Goal: Find specific page/section: Find specific page/section

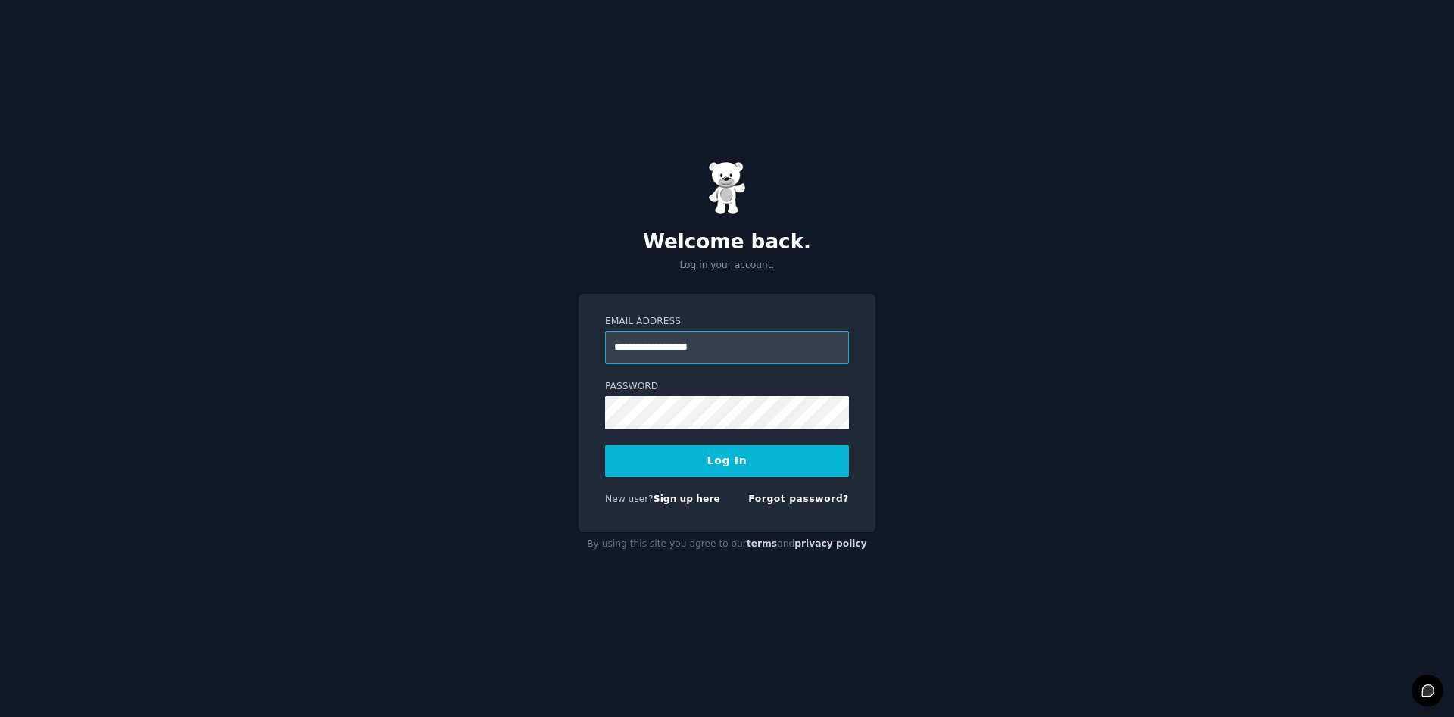
type input "**********"
click at [605, 445] on button "Log In" at bounding box center [727, 461] width 244 height 32
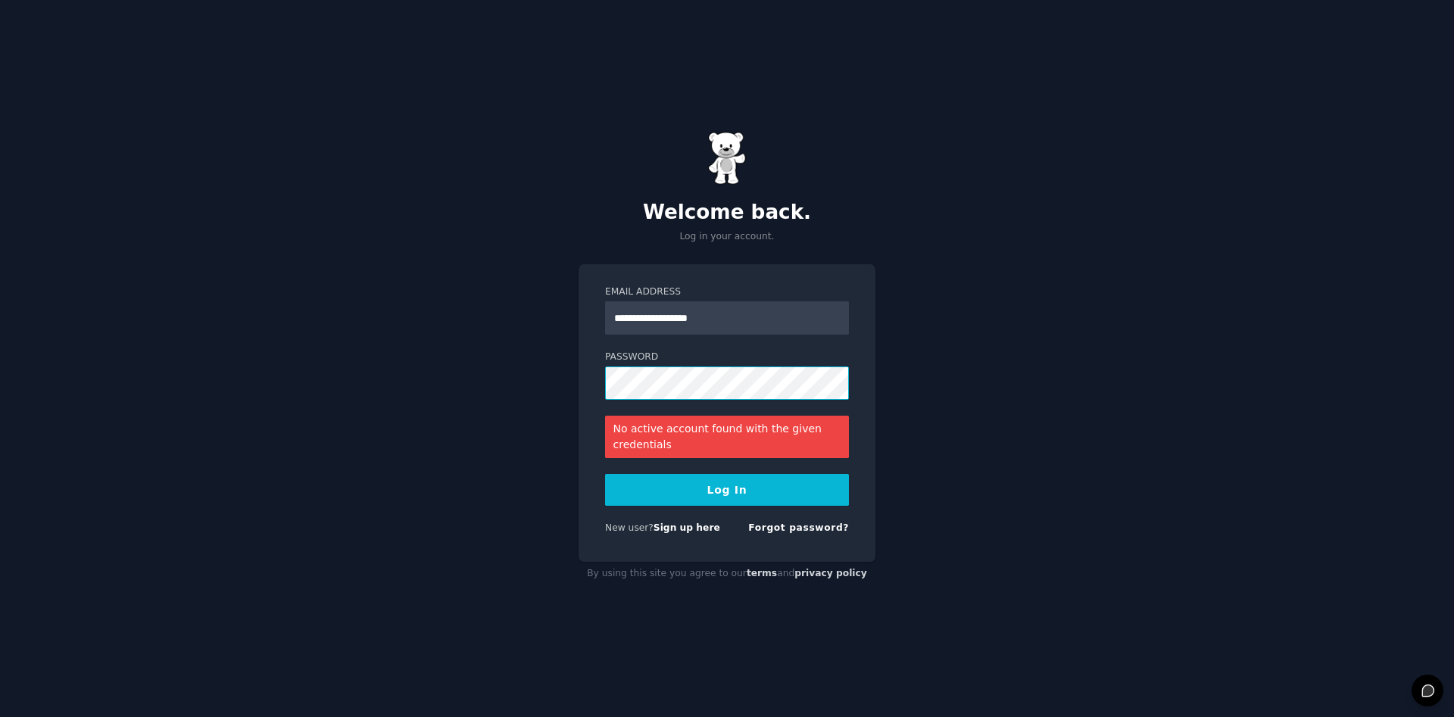
click at [605, 474] on button "Log In" at bounding box center [727, 490] width 244 height 32
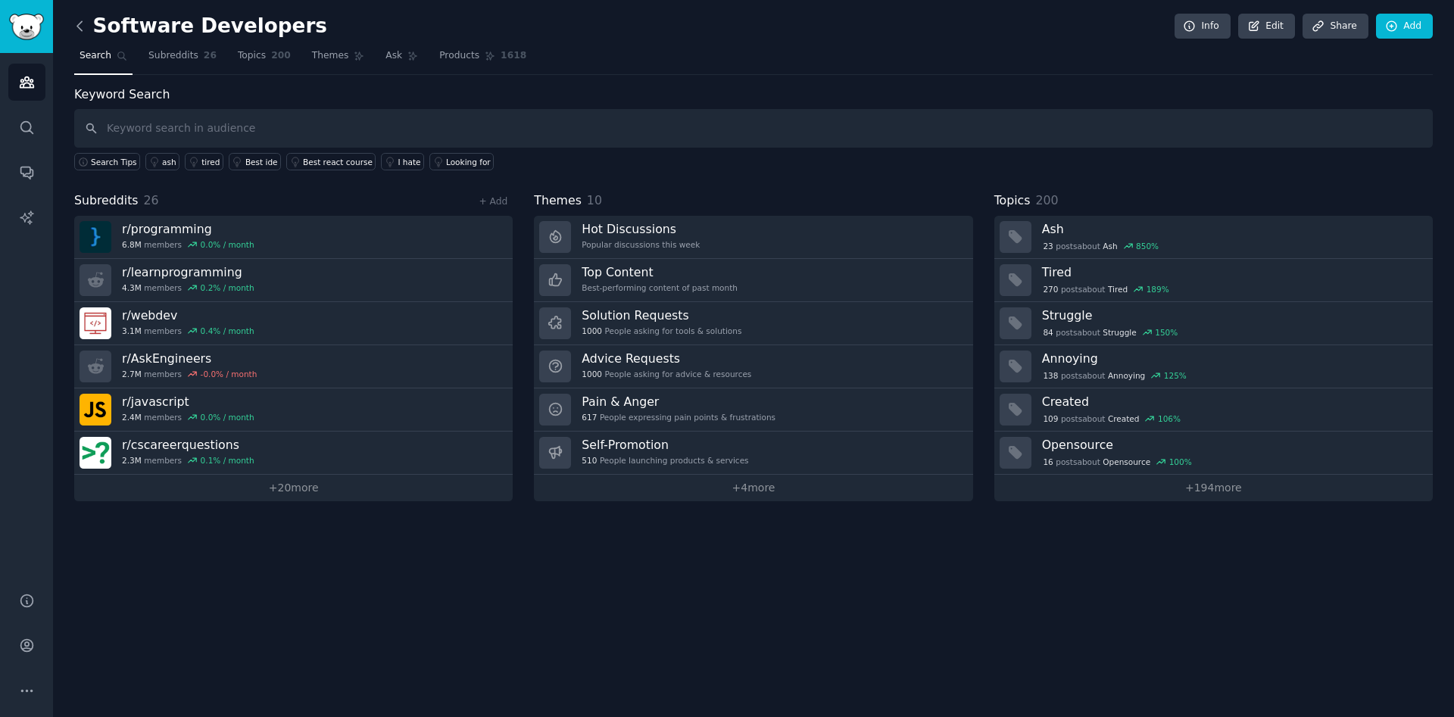
click at [79, 32] on icon at bounding box center [80, 26] width 16 height 16
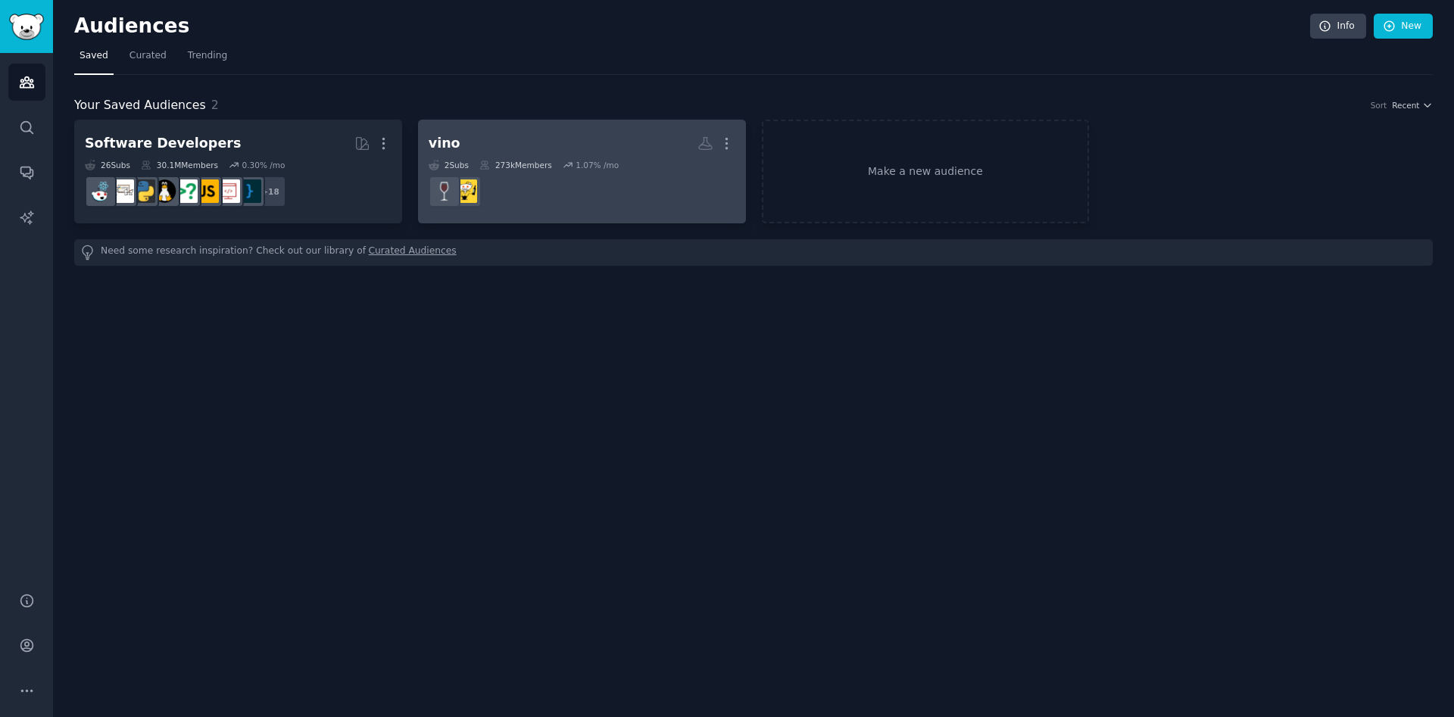
click at [513, 142] on h2 "vino More" at bounding box center [581, 143] width 307 height 26
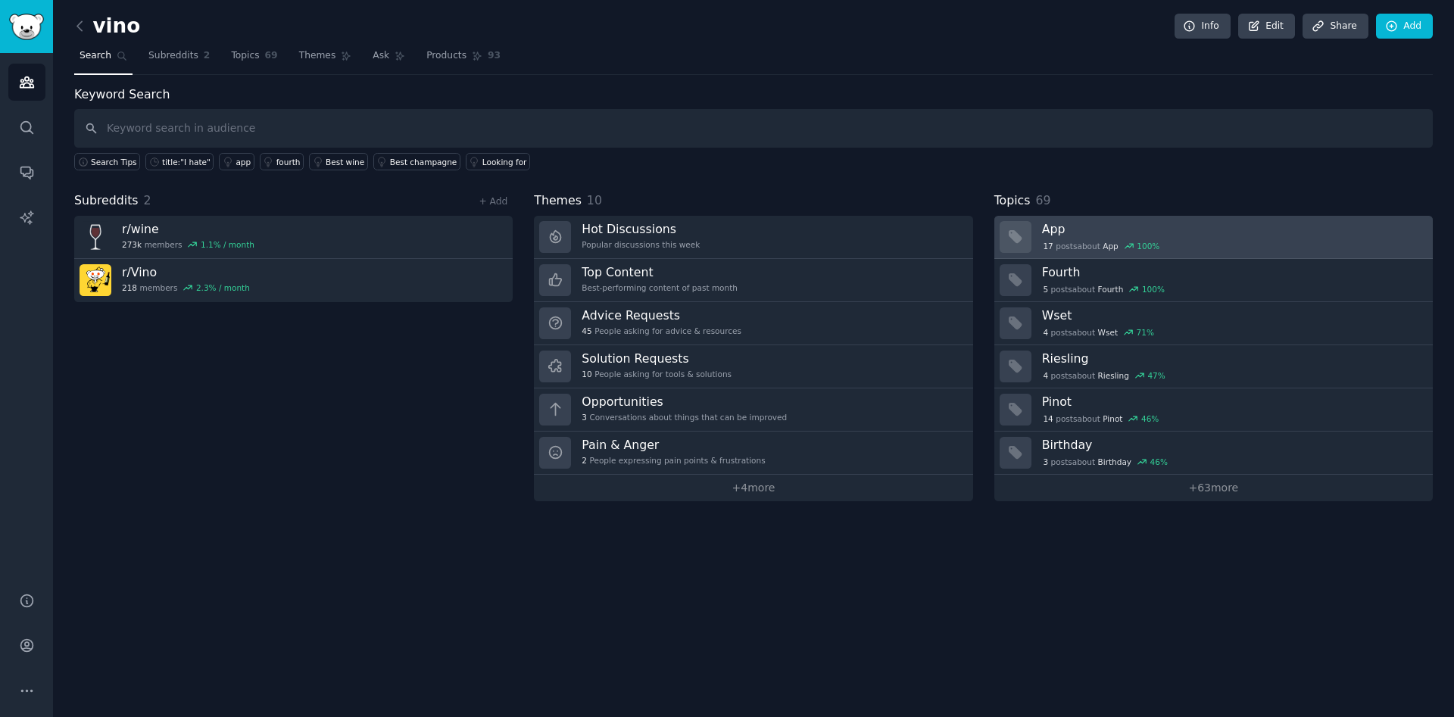
click at [1064, 222] on h3 "App" at bounding box center [1232, 229] width 380 height 16
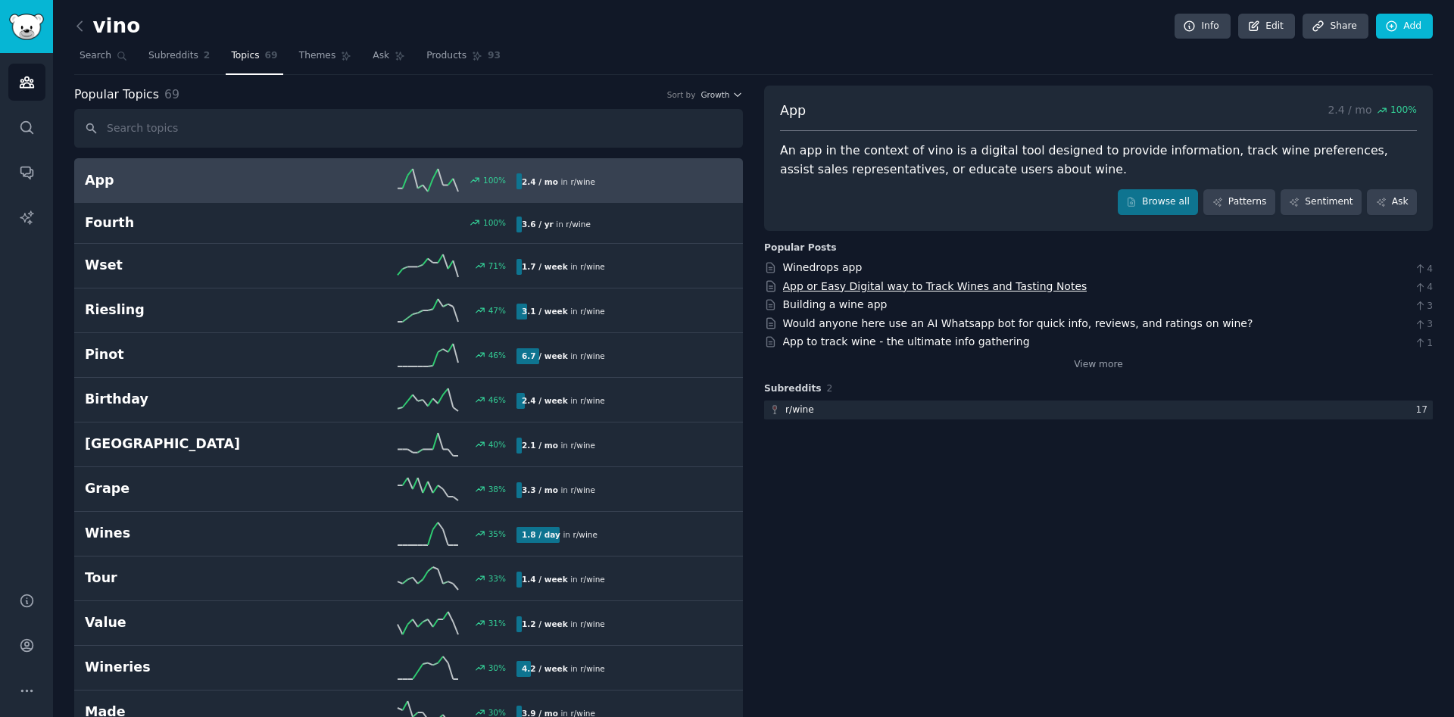
click at [965, 287] on link "App or Easy Digital way to Track Wines and Tasting Notes" at bounding box center [935, 286] width 304 height 12
click at [83, 30] on icon at bounding box center [80, 26] width 16 height 16
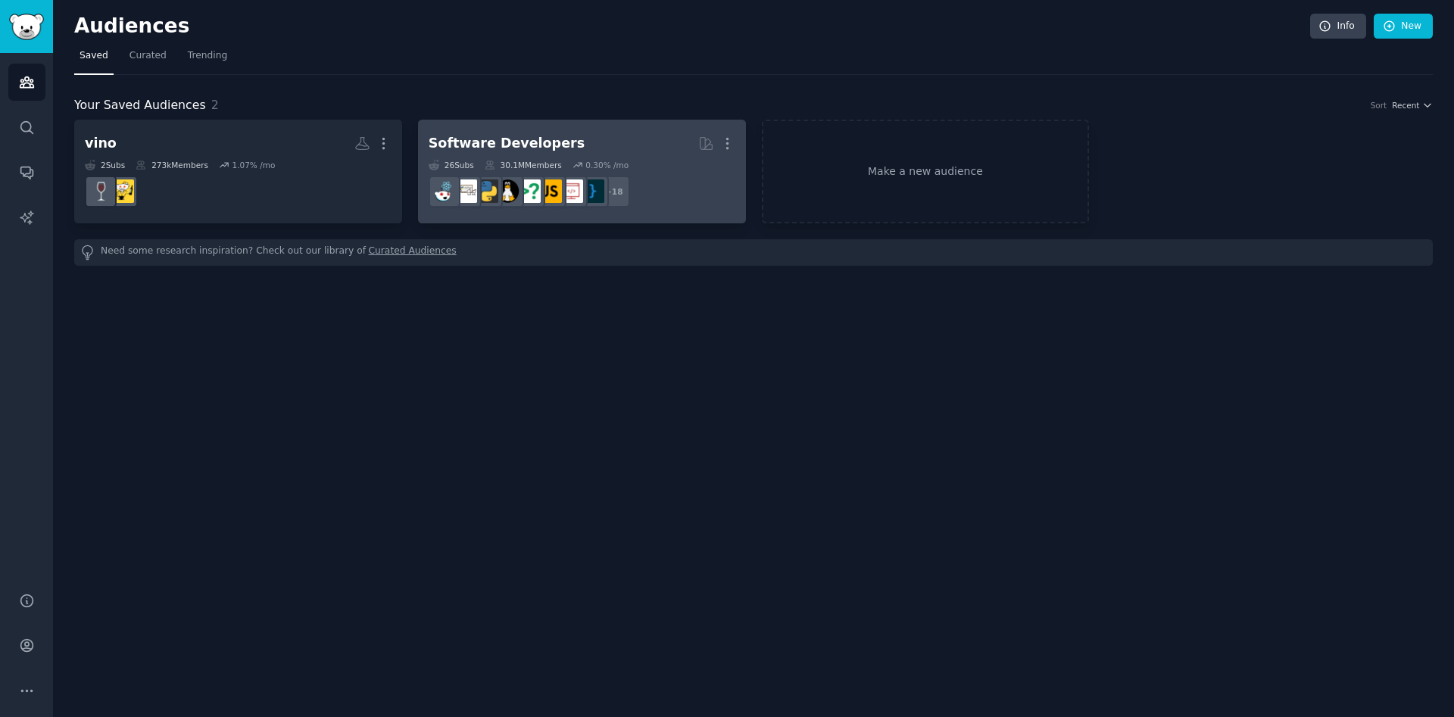
click at [491, 136] on div "Software Developers" at bounding box center [506, 143] width 156 height 19
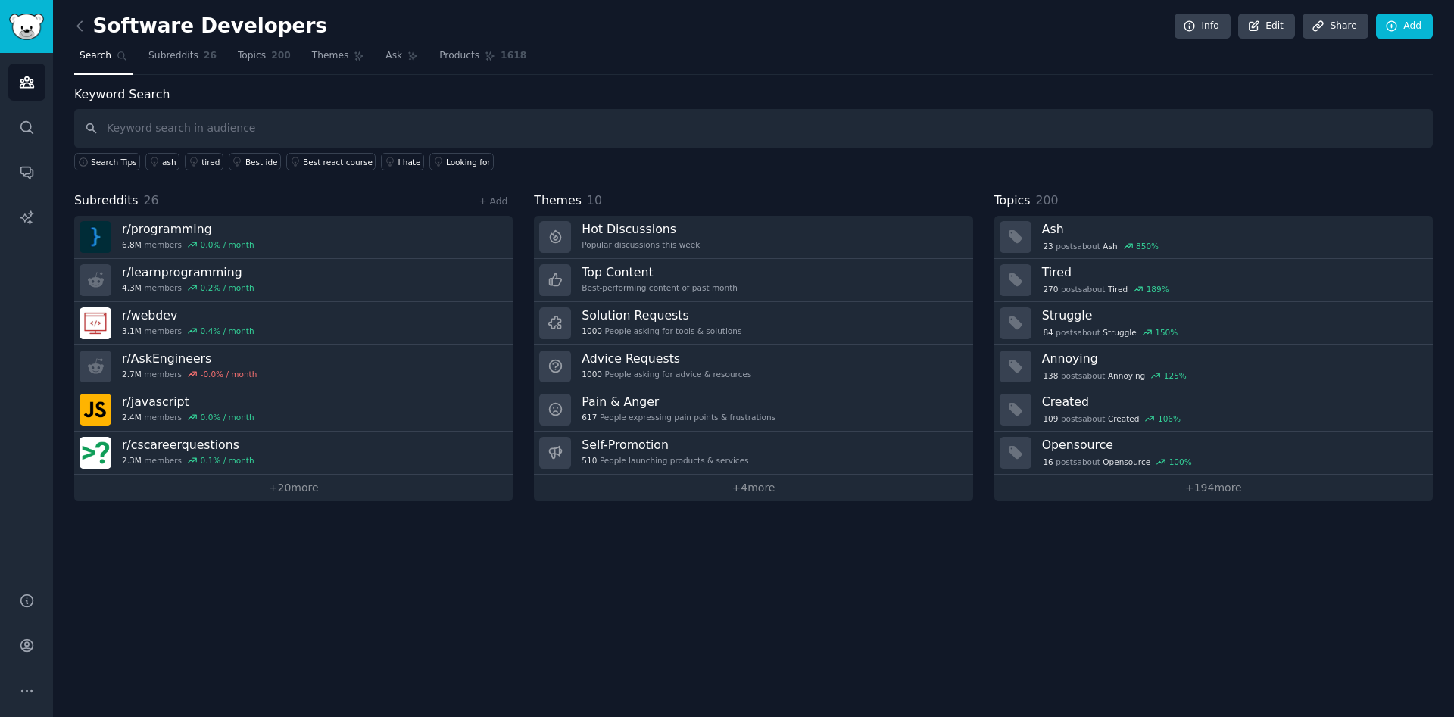
click at [69, 23] on div "Software Developers Info Edit Share Add Search Subreddits 26 Topics 200 Themes …" at bounding box center [753, 358] width 1401 height 717
click at [79, 23] on icon at bounding box center [79, 25] width 5 height 9
